Goal: Information Seeking & Learning: Learn about a topic

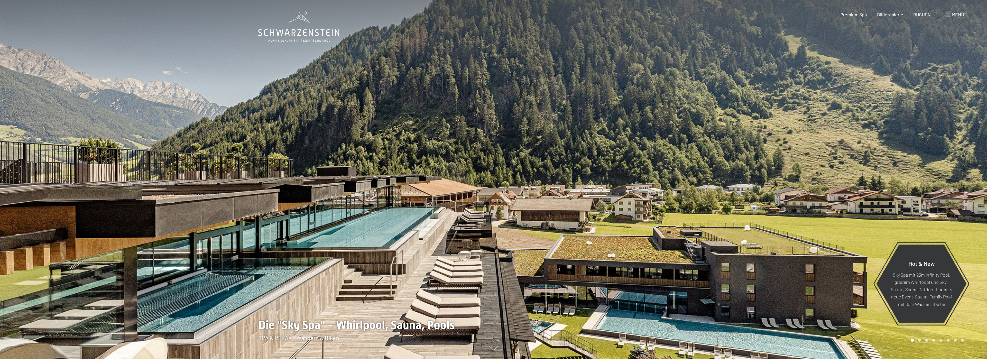
click at [951, 14] on div "Menü" at bounding box center [956, 14] width 18 height 6
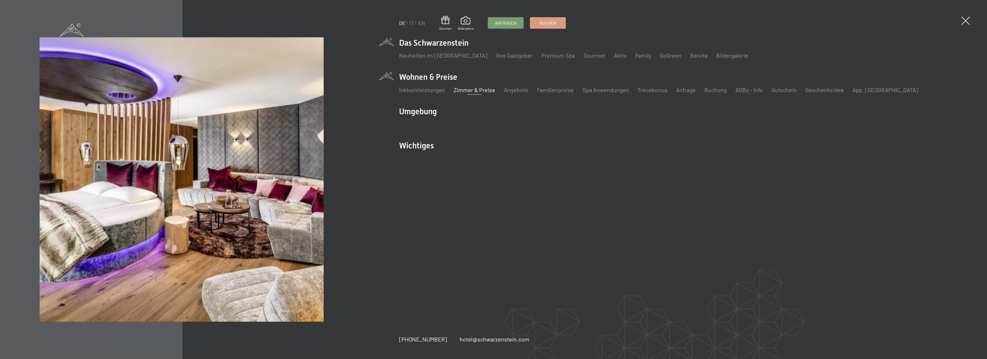
click at [467, 90] on link "Zimmer & Preise" at bounding box center [475, 89] width 42 height 7
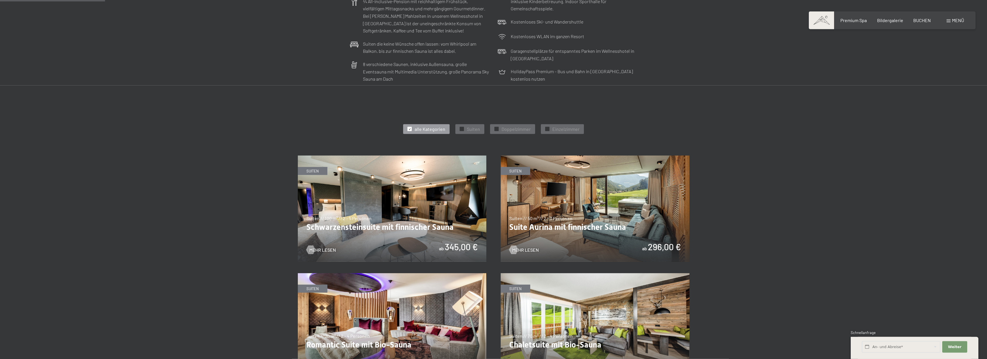
scroll to position [234, 0]
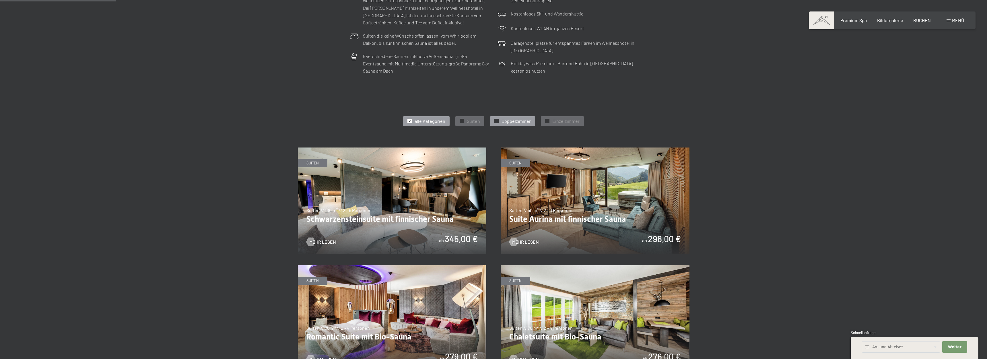
click at [521, 122] on span "Doppelzimmer" at bounding box center [516, 121] width 29 height 6
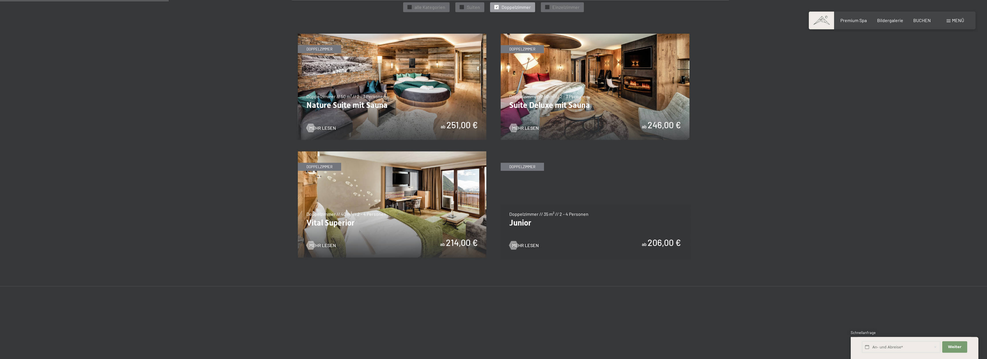
scroll to position [351, 0]
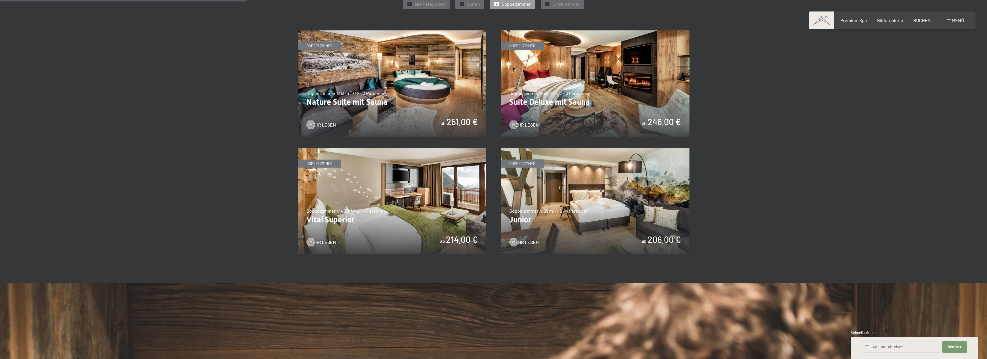
click at [409, 197] on img at bounding box center [392, 201] width 189 height 106
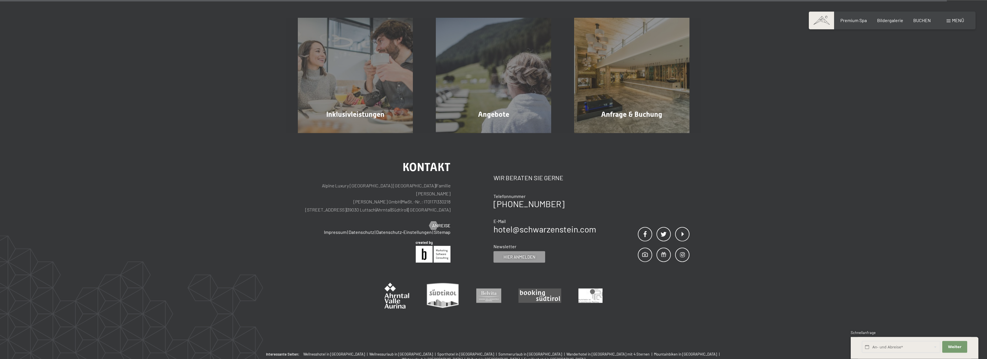
scroll to position [702, 0]
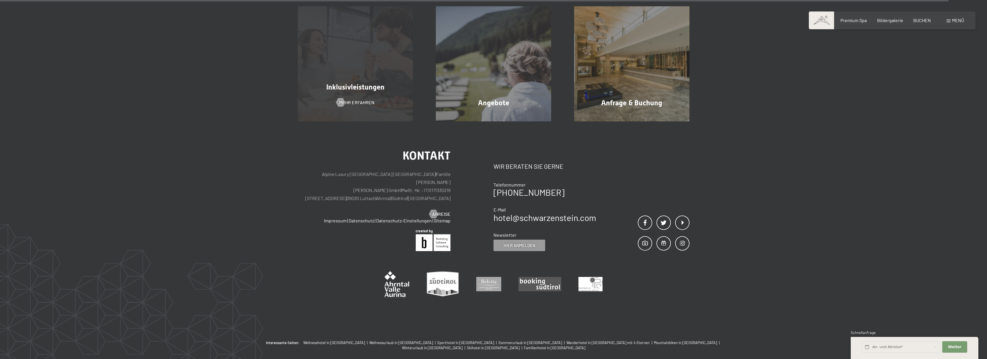
click at [359, 90] on span "Inklusivleistungen" at bounding box center [355, 87] width 58 height 8
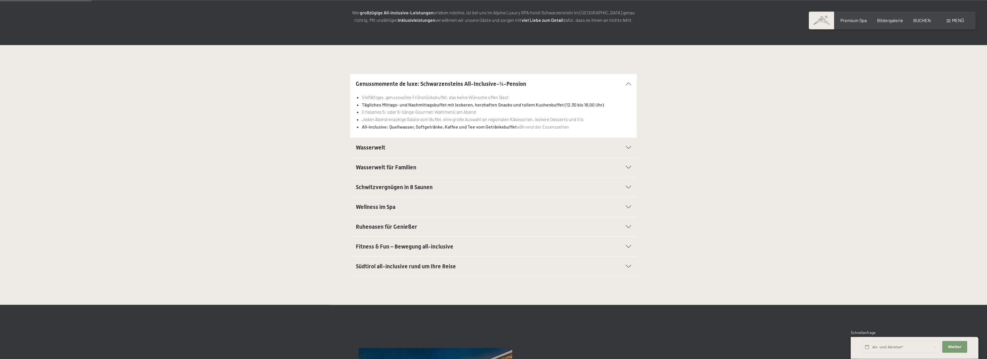
scroll to position [117, 0]
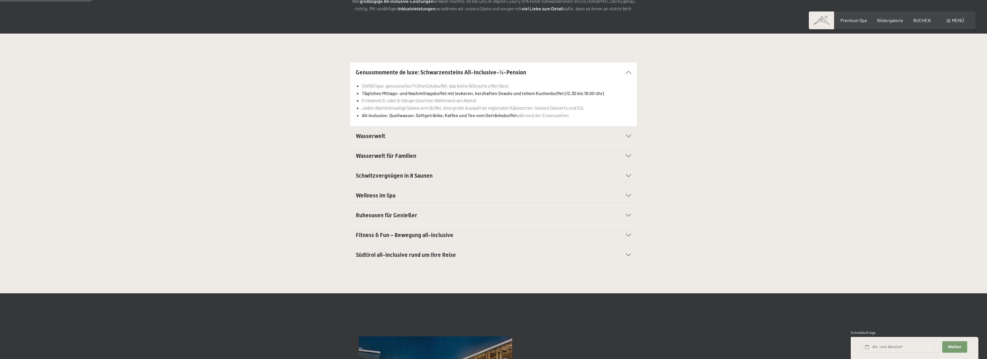
click at [628, 234] on div "Fitness & Fun – Bewegung all-inclusive" at bounding box center [493, 235] width 275 height 20
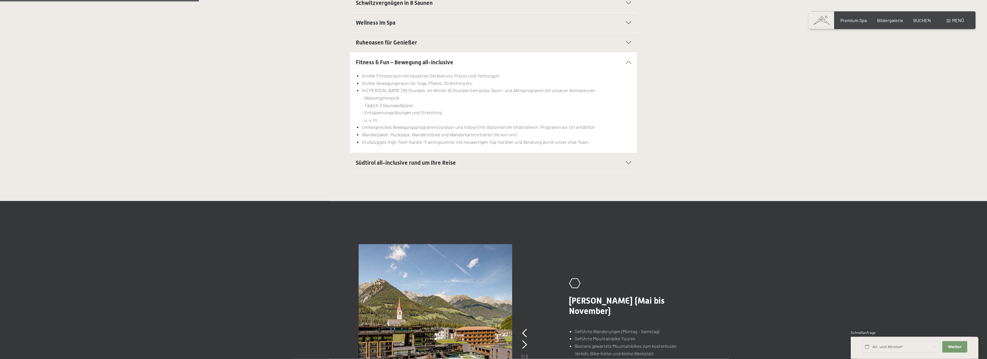
scroll to position [263, 0]
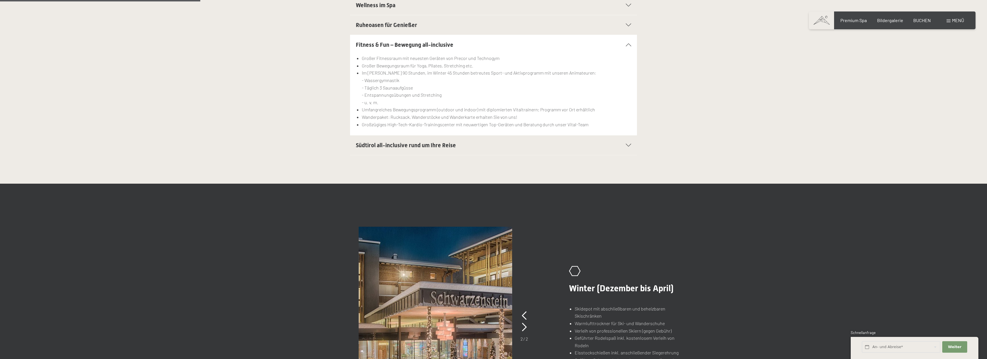
click at [626, 146] on icon at bounding box center [628, 145] width 5 height 3
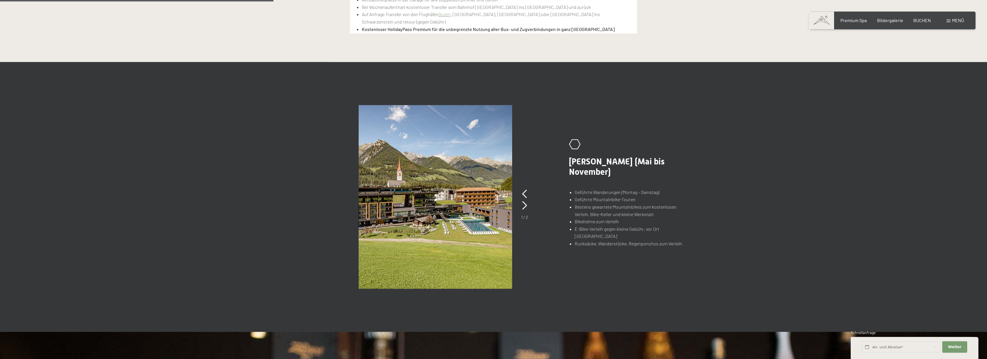
scroll to position [351, 0]
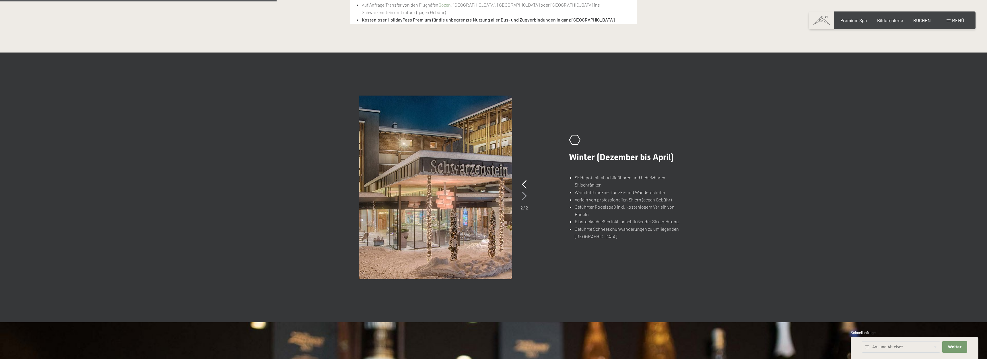
click at [523, 199] on icon at bounding box center [524, 196] width 5 height 9
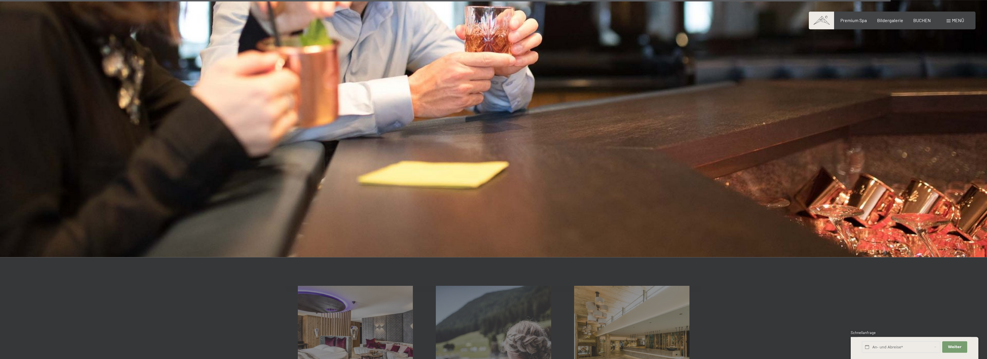
scroll to position [966, 0]
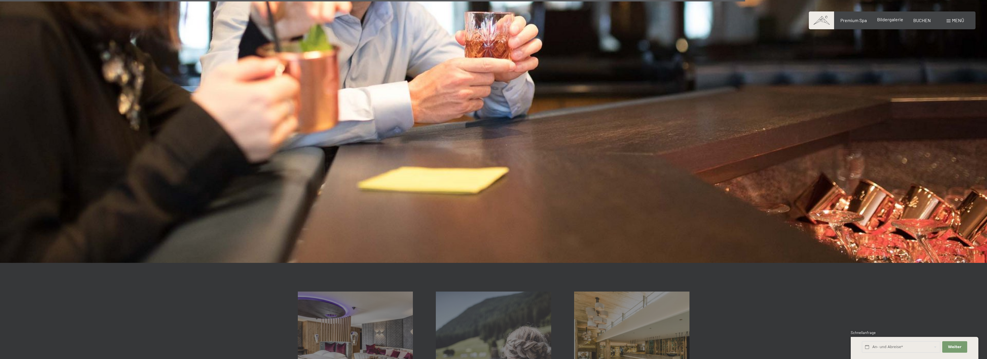
click at [886, 21] on span "Bildergalerie" at bounding box center [890, 19] width 26 height 5
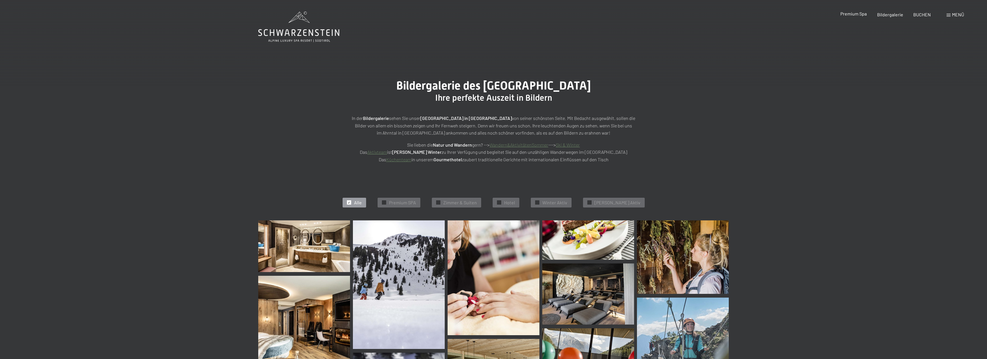
click at [857, 18] on div "Premium Spa Bildergalerie BUCHEN" at bounding box center [880, 14] width 121 height 6
click at [856, 15] on span "Premium Spa" at bounding box center [853, 13] width 26 height 5
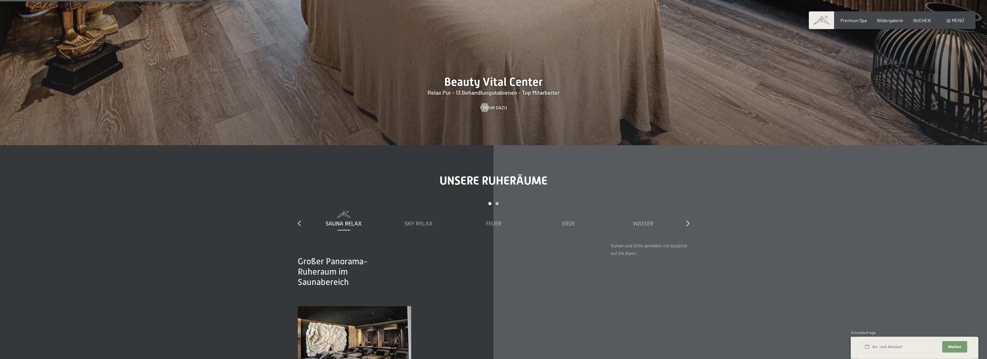
scroll to position [1054, 0]
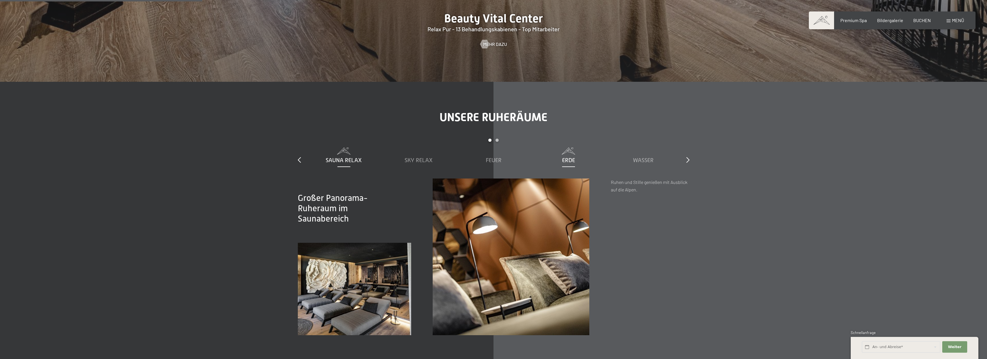
click at [570, 158] on span "Erde" at bounding box center [568, 160] width 13 height 6
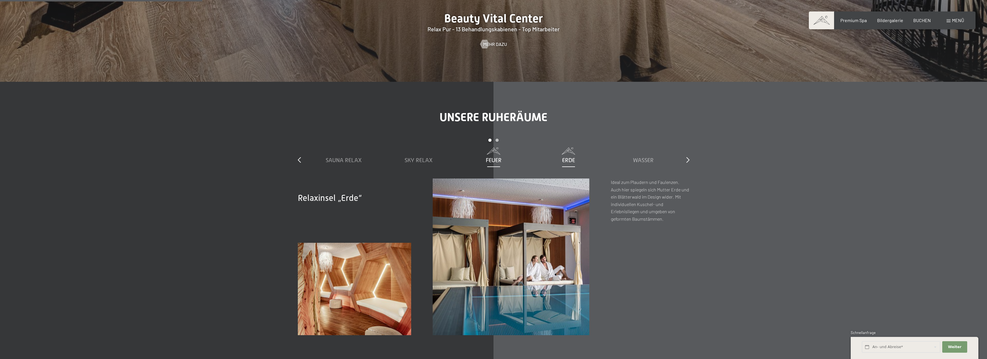
click at [495, 160] on span "Feuer" at bounding box center [494, 160] width 16 height 6
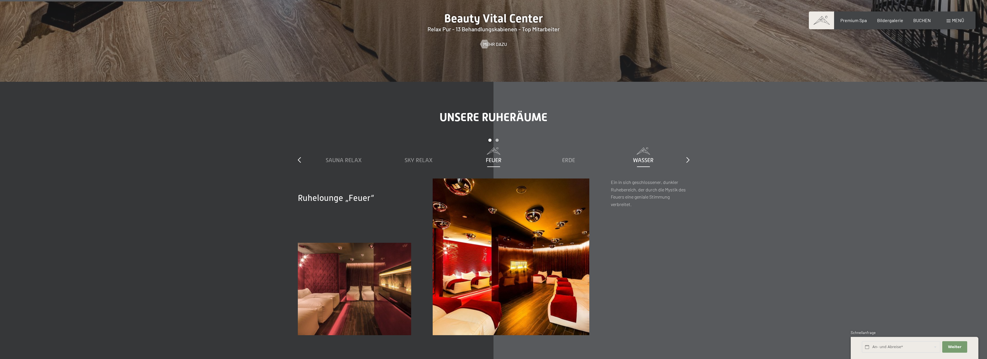
click at [635, 161] on span "Wasser" at bounding box center [643, 160] width 21 height 6
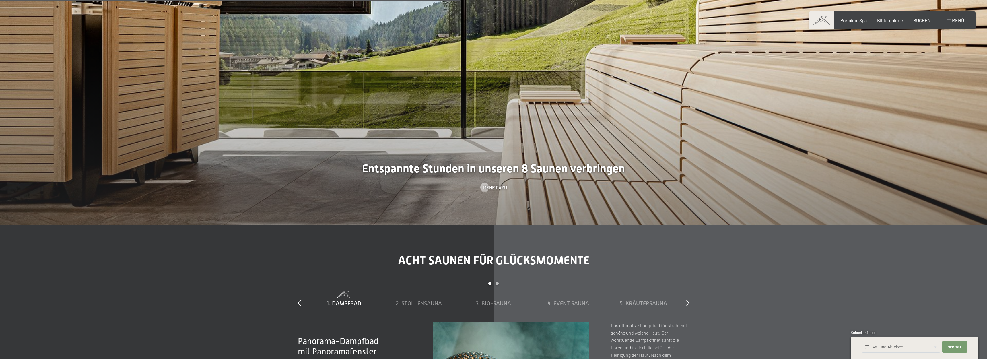
scroll to position [2517, 0]
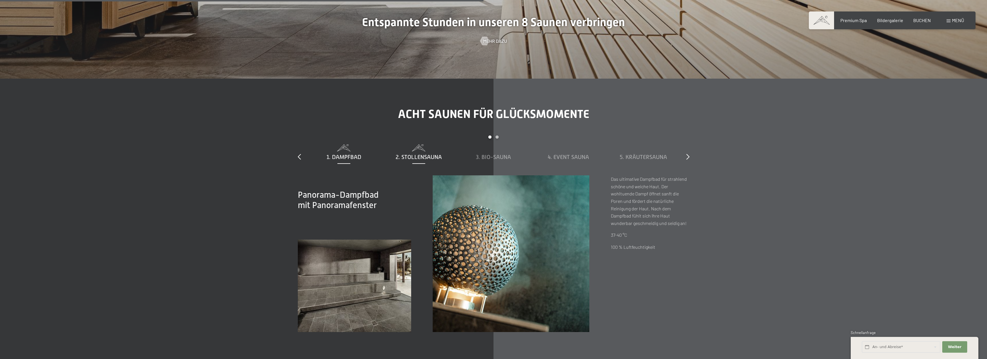
click at [424, 157] on span "2. Stollensauna" at bounding box center [419, 157] width 46 height 6
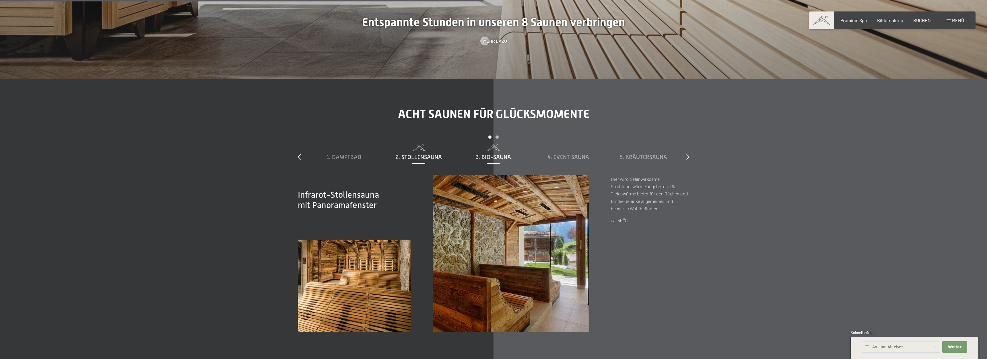
click at [498, 158] on span "3. Bio-Sauna" at bounding box center [493, 157] width 35 height 6
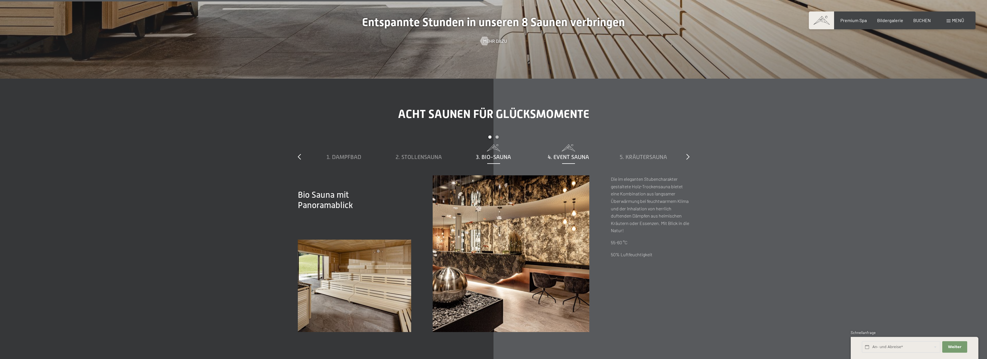
click at [561, 155] on span "4. Event Sauna" at bounding box center [568, 157] width 41 height 6
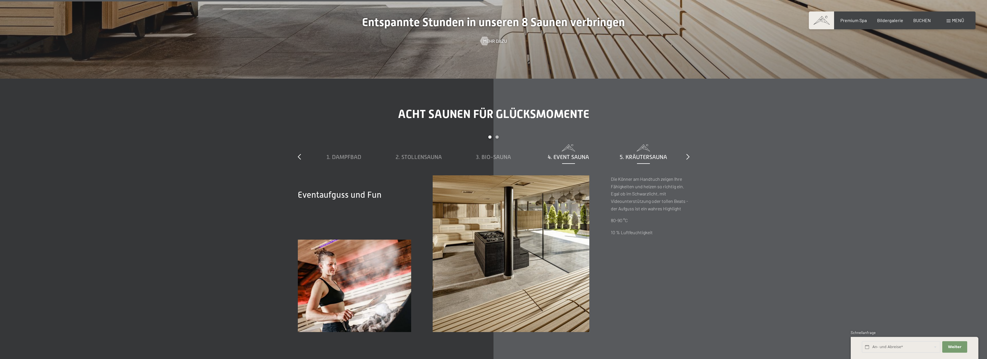
click at [633, 158] on span "5. Kräutersauna" at bounding box center [643, 157] width 47 height 6
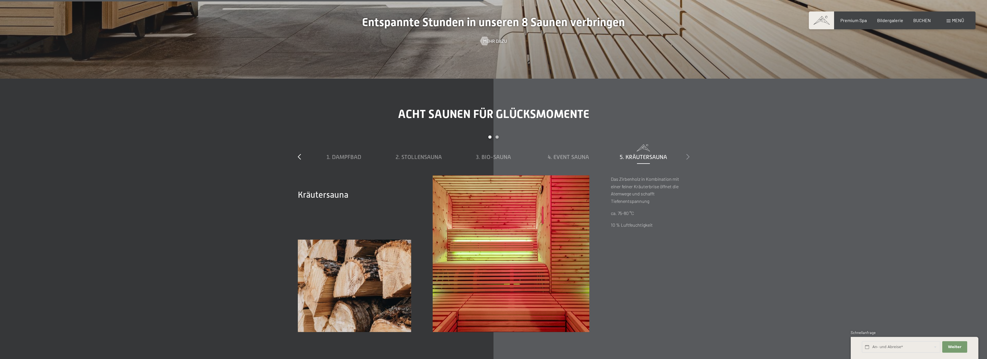
click at [688, 157] on icon at bounding box center [687, 157] width 3 height 6
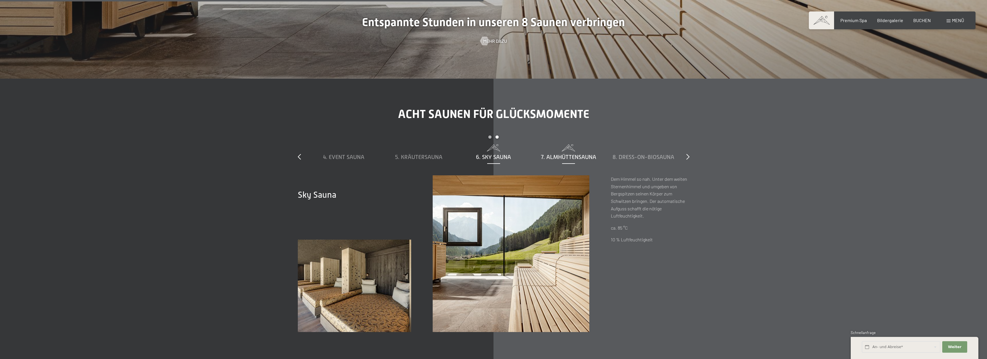
click at [562, 157] on span "7. Almhüttensauna" at bounding box center [568, 157] width 55 height 6
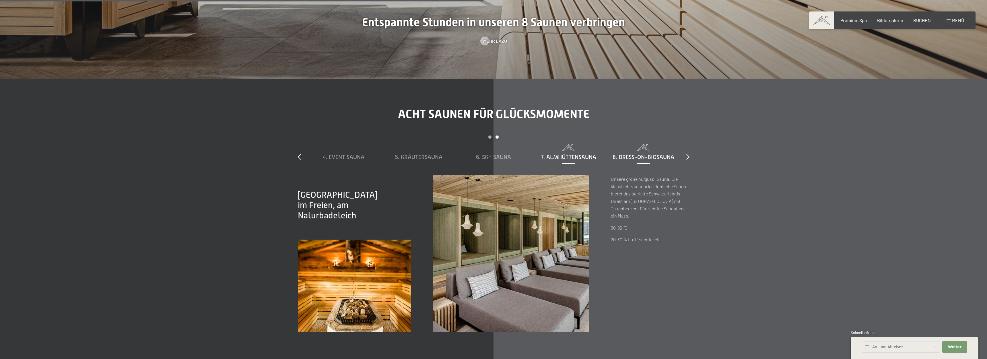
click at [624, 156] on span "8. Dress-on-Biosauna" at bounding box center [644, 157] width 62 height 6
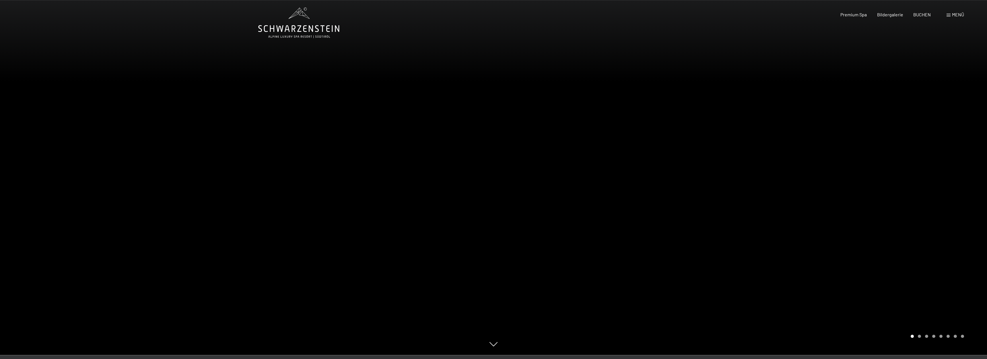
scroll to position [0, 0]
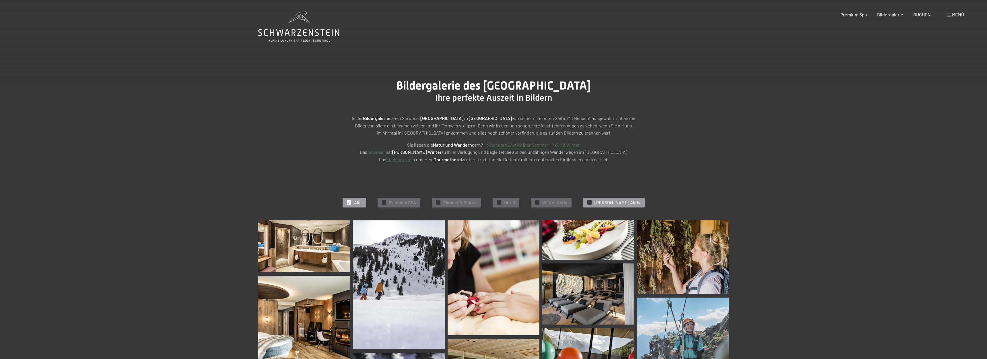
click at [616, 201] on span "Sommer Aktiv" at bounding box center [618, 202] width 46 height 6
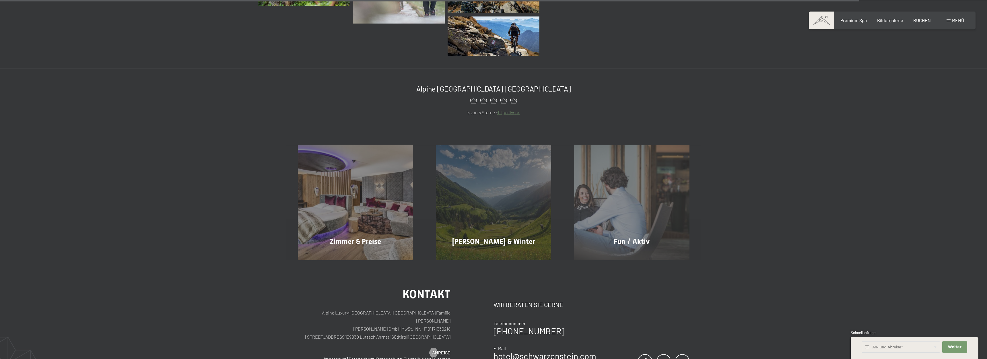
scroll to position [1140, 0]
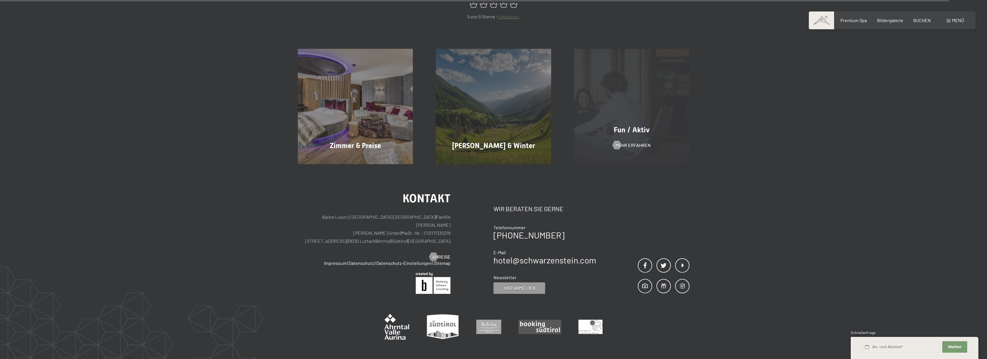
click at [628, 135] on div "Fun / Aktiv Mehr erfahren" at bounding box center [632, 106] width 138 height 115
click at [630, 142] on span "Mehr erfahren" at bounding box center [638, 145] width 35 height 6
click at [630, 147] on span "Mehr erfahren" at bounding box center [638, 145] width 35 height 6
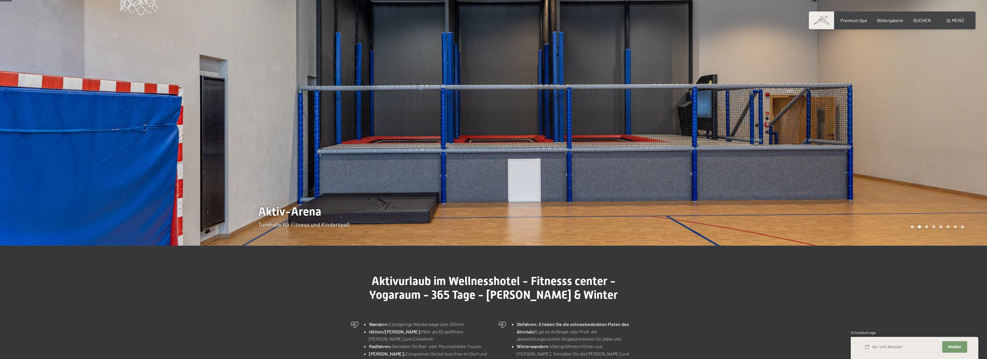
scroll to position [29, 0]
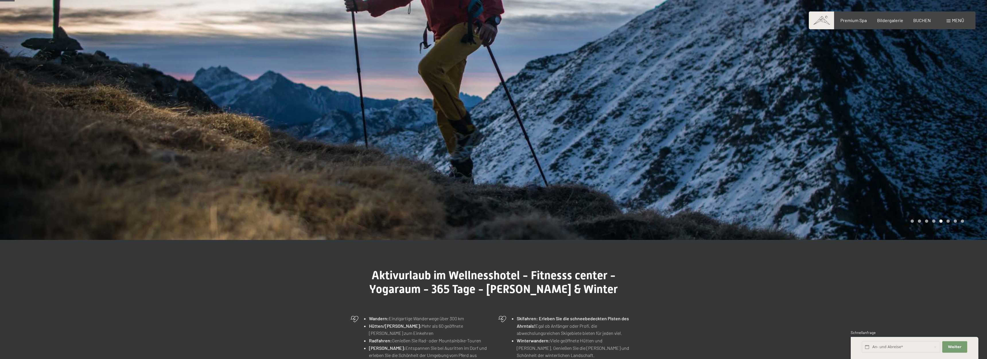
click at [456, 194] on span "Einwilligung Marketing*" at bounding box center [461, 196] width 47 height 6
click at [436, 194] on input "Einwilligung Marketing*" at bounding box center [433, 196] width 6 height 6
checkbox input "false"
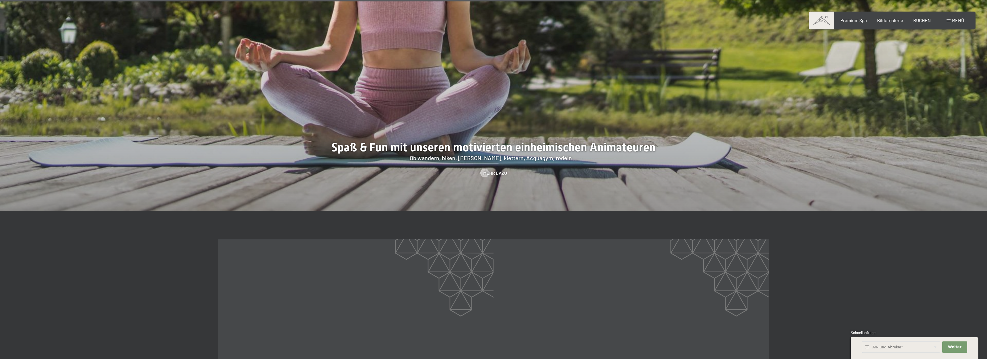
scroll to position [1346, 0]
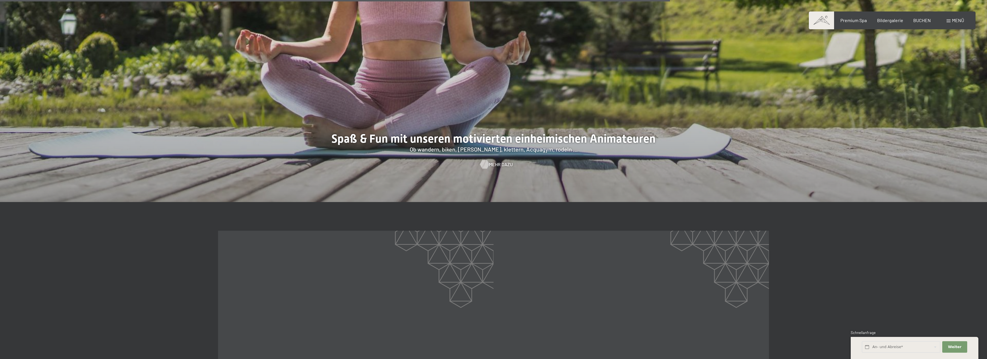
click at [496, 161] on span "Mehr dazu" at bounding box center [501, 164] width 24 height 6
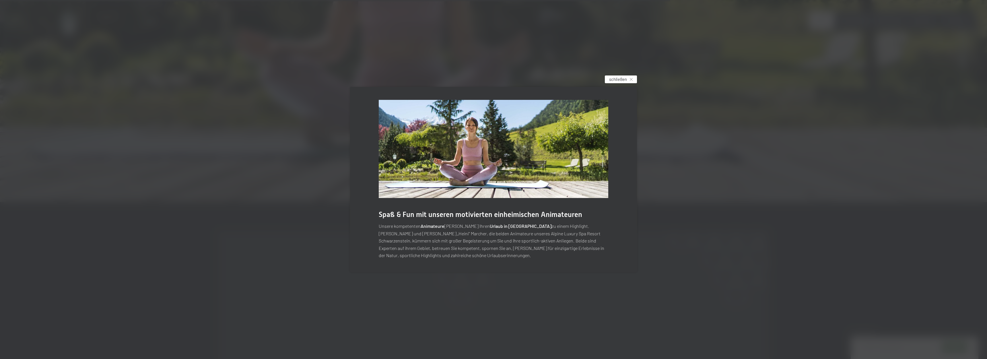
click at [624, 79] on span "schließen" at bounding box center [618, 79] width 18 height 6
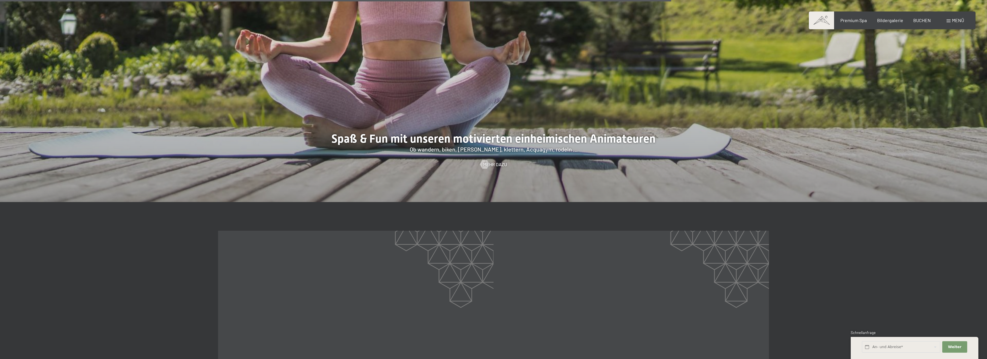
scroll to position [1522, 0]
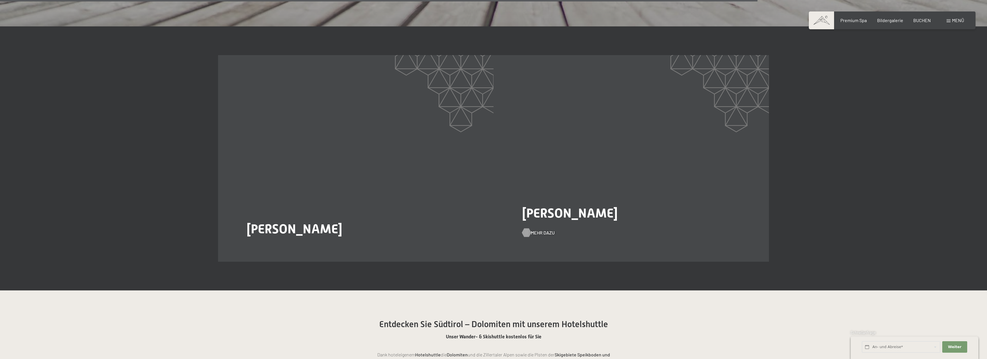
click at [537, 230] on span "Mehr dazu" at bounding box center [543, 233] width 24 height 6
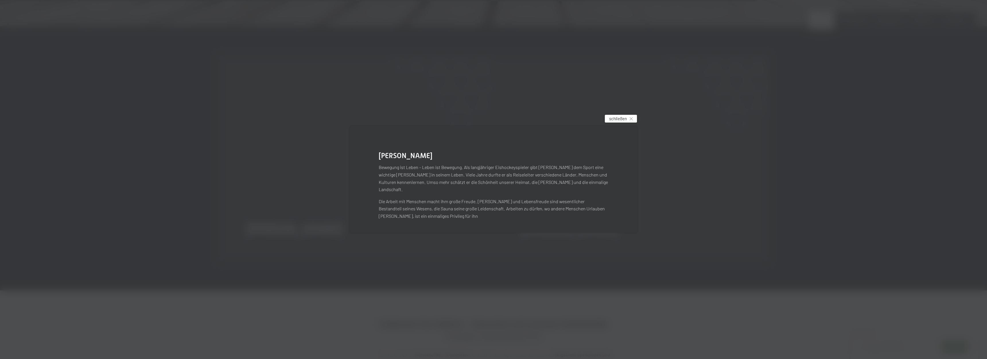
click at [620, 122] on span "schließen" at bounding box center [618, 119] width 18 height 6
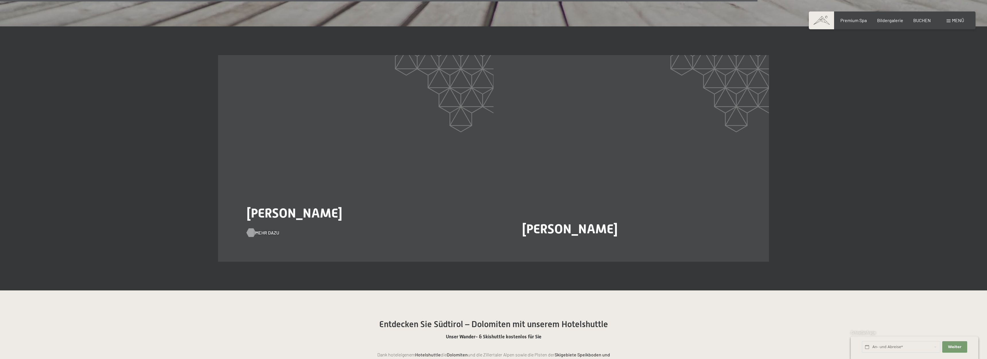
click at [267, 230] on span "Mehr dazu" at bounding box center [267, 233] width 24 height 6
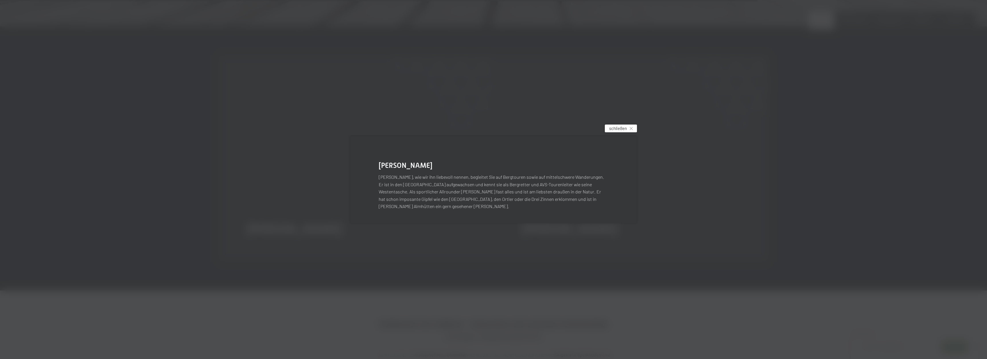
click at [633, 132] on div "schließen" at bounding box center [621, 129] width 32 height 8
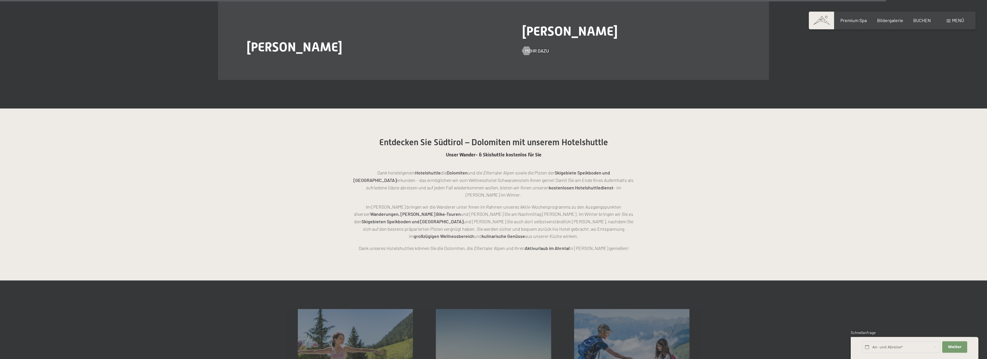
scroll to position [1815, 0]
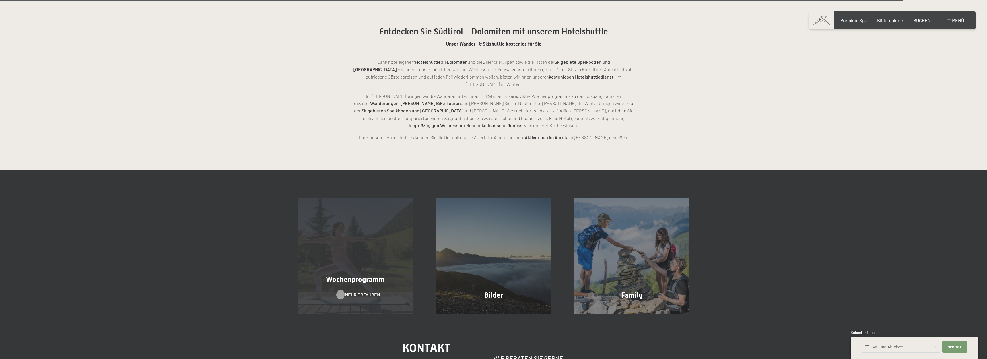
click at [346, 292] on span "Mehr erfahren" at bounding box center [362, 295] width 35 height 6
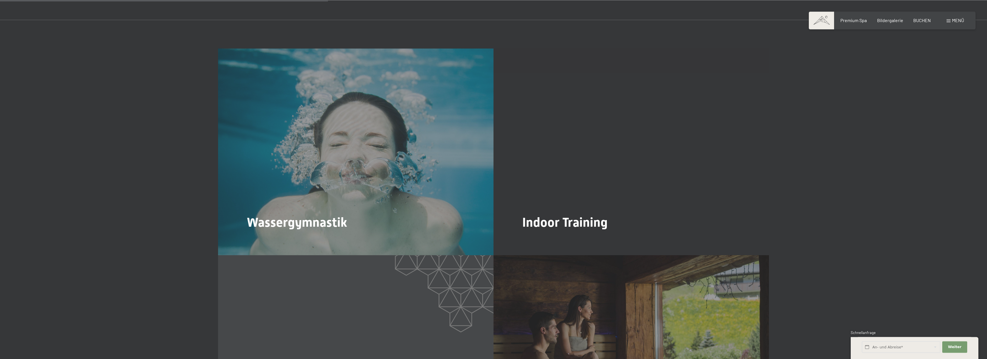
scroll to position [878, 0]
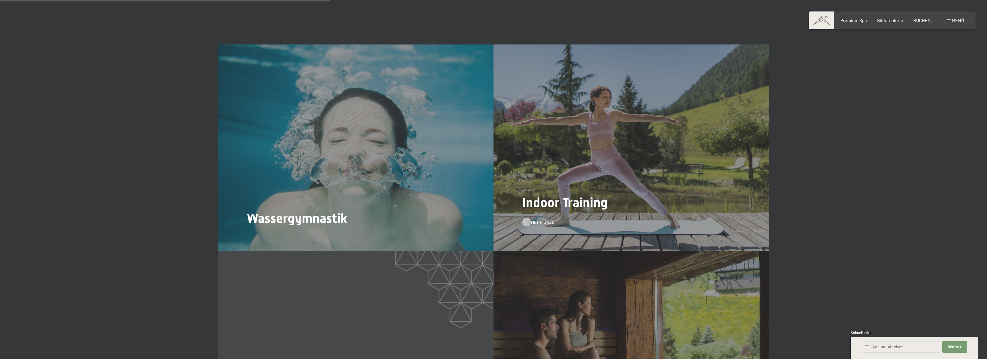
click at [533, 222] on span "Mehr dazu" at bounding box center [543, 222] width 24 height 6
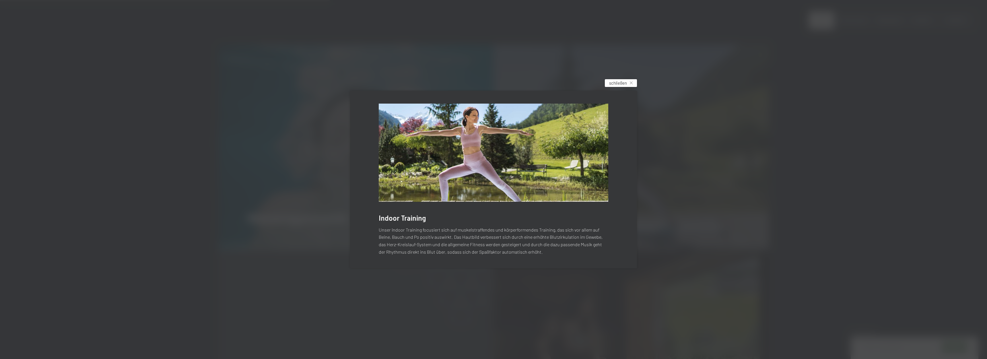
click at [632, 82] on icon at bounding box center [631, 82] width 3 height 3
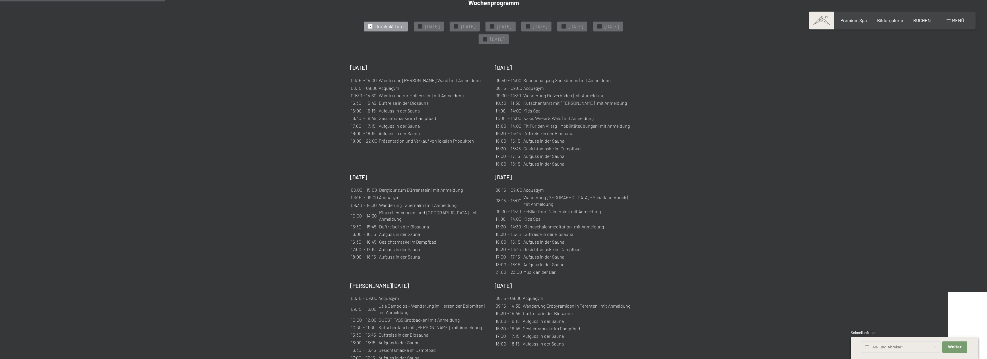
scroll to position [439, 0]
